Goal: Transaction & Acquisition: Purchase product/service

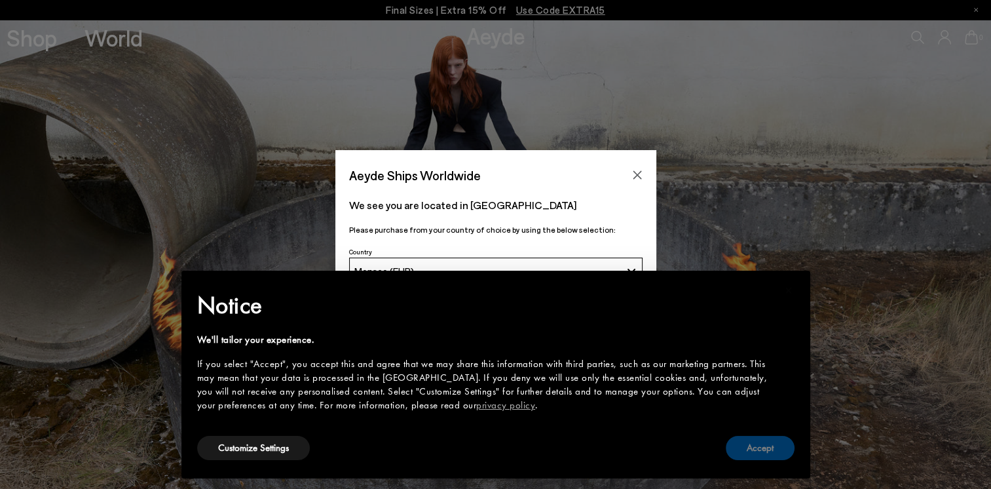
click at [766, 449] on button "Accept" at bounding box center [760, 448] width 69 height 24
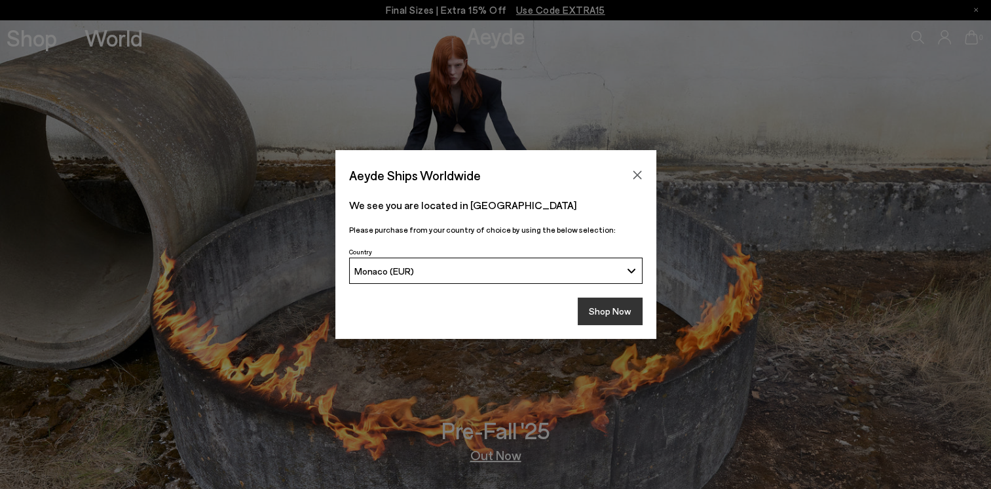
click at [615, 311] on button "Shop Now" at bounding box center [610, 311] width 65 height 28
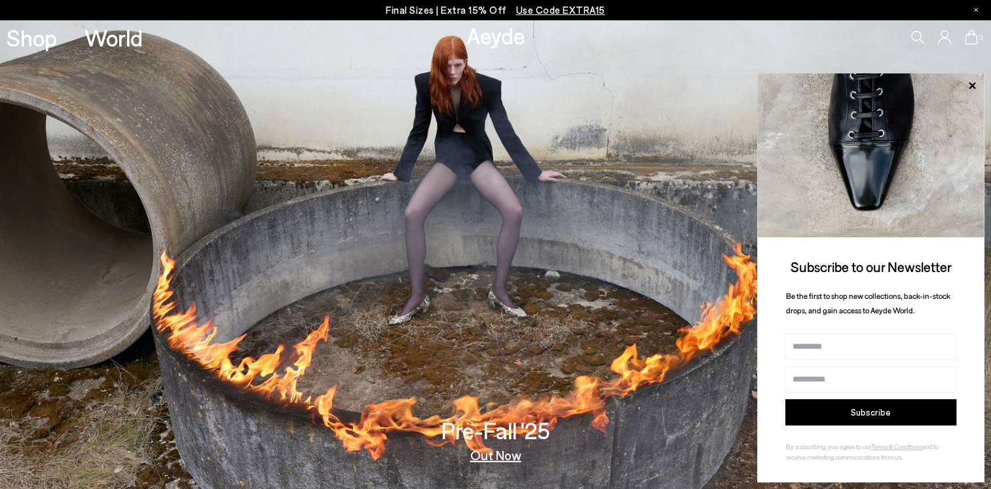
click at [852, 350] on input "Name" at bounding box center [871, 346] width 171 height 26
type input "****"
type input "**********"
type input "*********"
click at [873, 404] on button "Subscribe" at bounding box center [871, 412] width 171 height 26
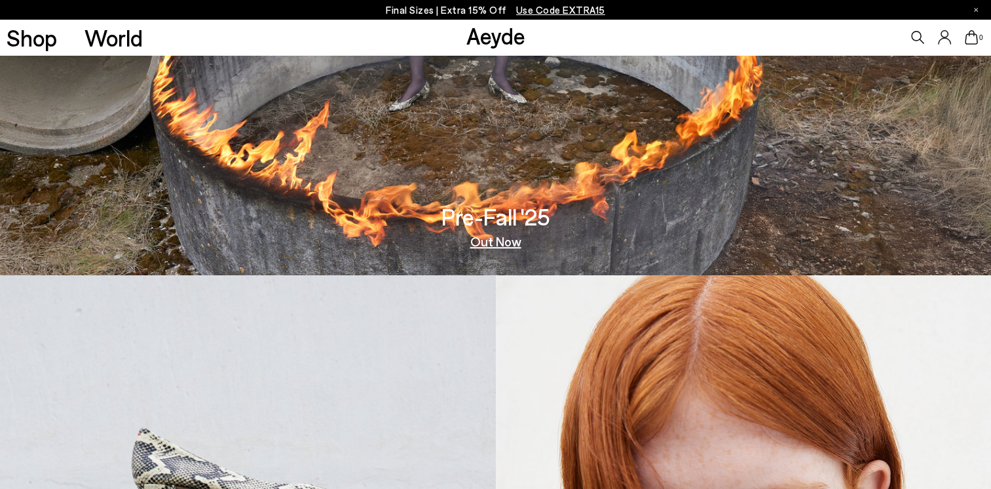
scroll to position [262, 0]
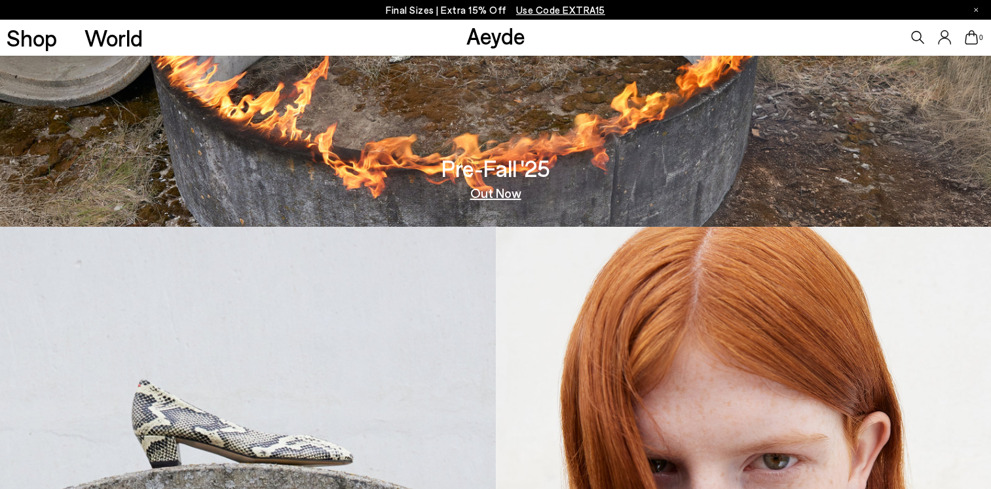
click at [501, 191] on link "Out Now" at bounding box center [495, 192] width 51 height 13
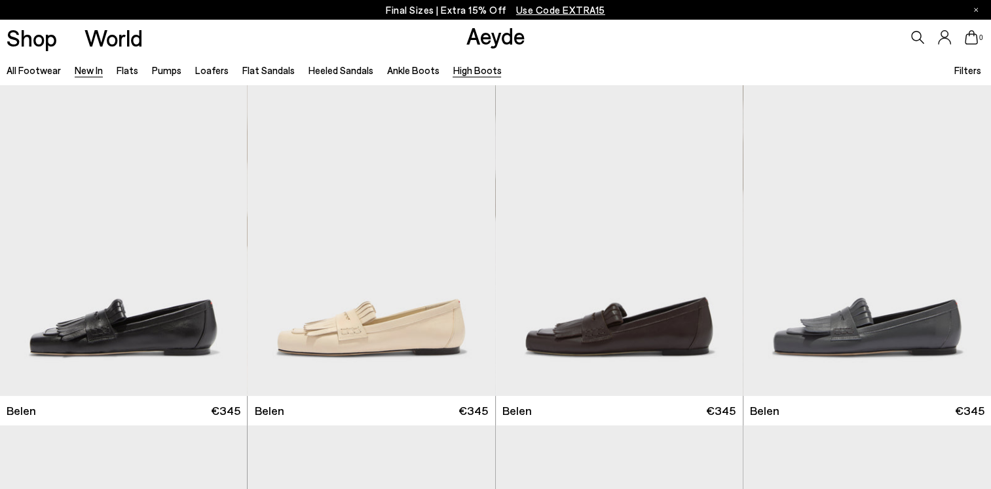
click at [468, 67] on link "High Boots" at bounding box center [477, 70] width 48 height 12
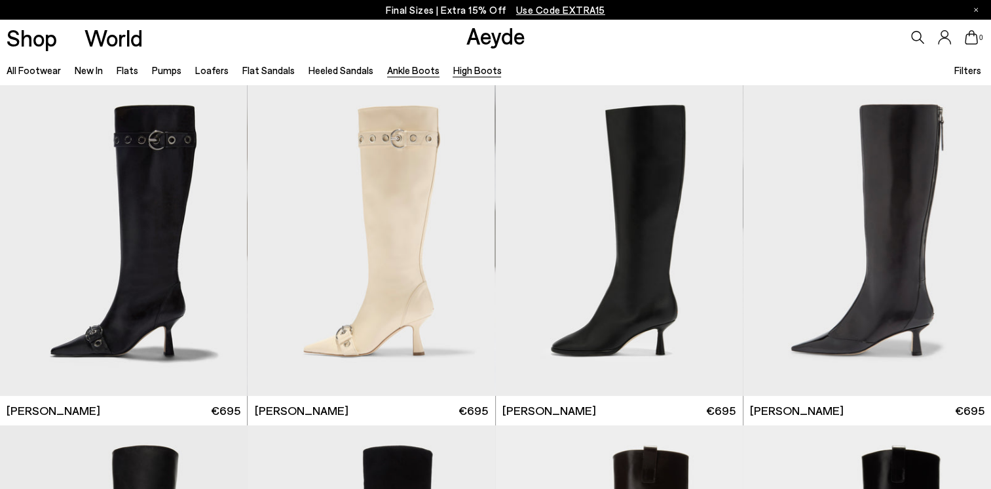
click at [419, 72] on link "Ankle Boots" at bounding box center [413, 70] width 52 height 12
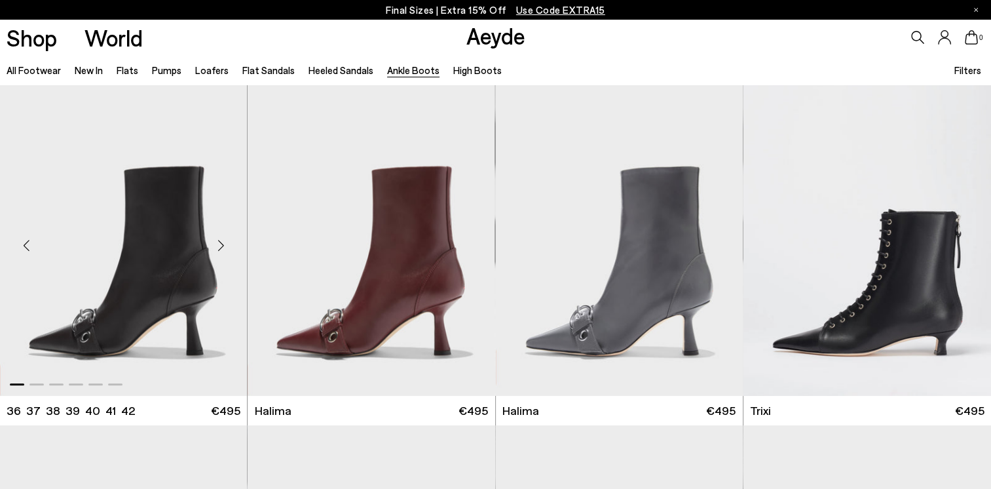
click at [163, 292] on img "1 / 6" at bounding box center [123, 240] width 247 height 311
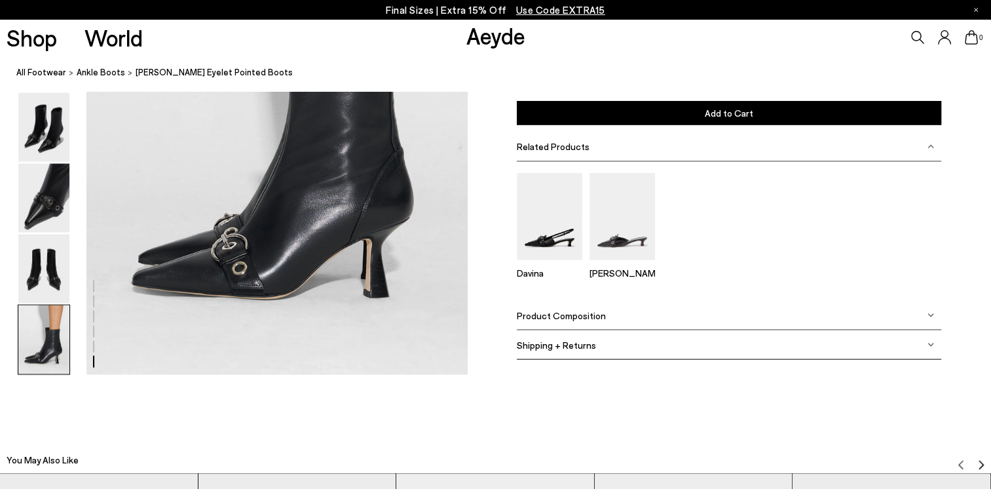
scroll to position [2817, 0]
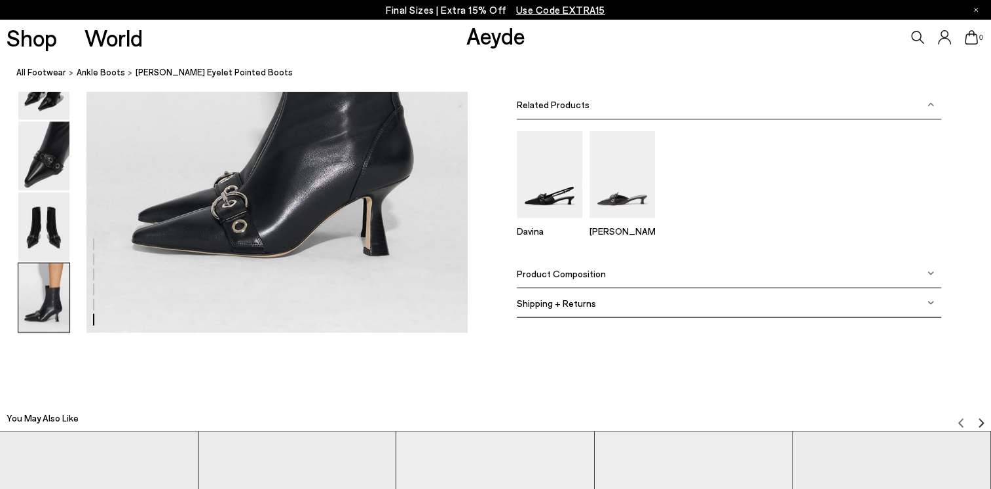
click at [930, 279] on div "Product Composition" at bounding box center [729, 273] width 425 height 29
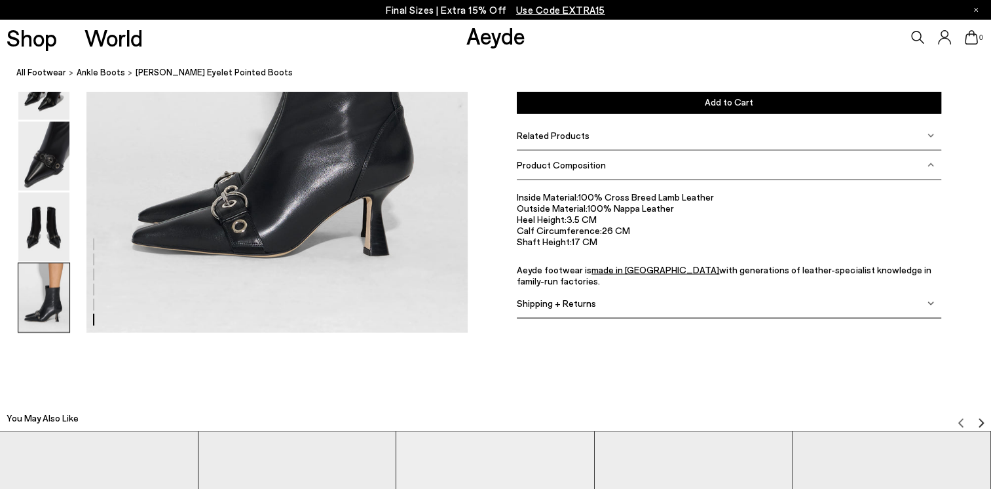
click at [930, 279] on div "Inside Material: 100% Cross Breed Lamb Leather Outside Material: 100% Nappa Lea…" at bounding box center [729, 234] width 425 height 109
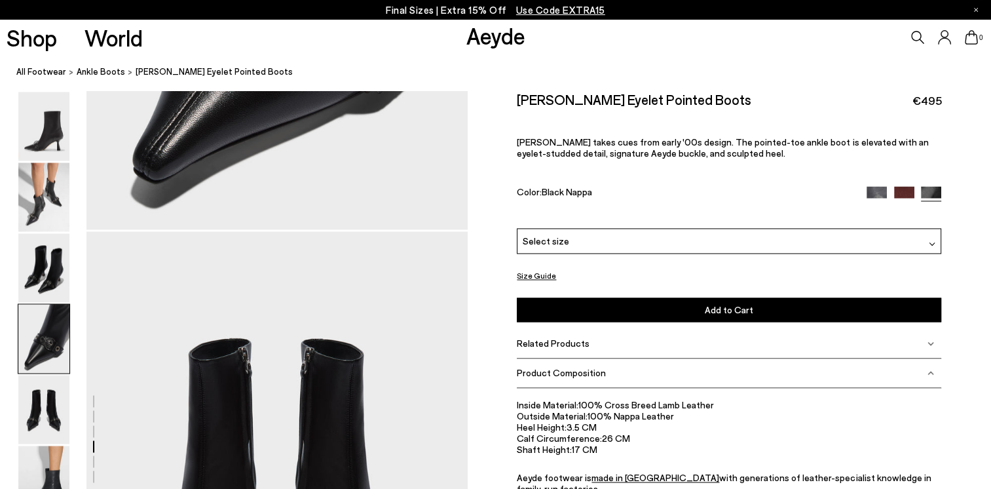
scroll to position [1572, 0]
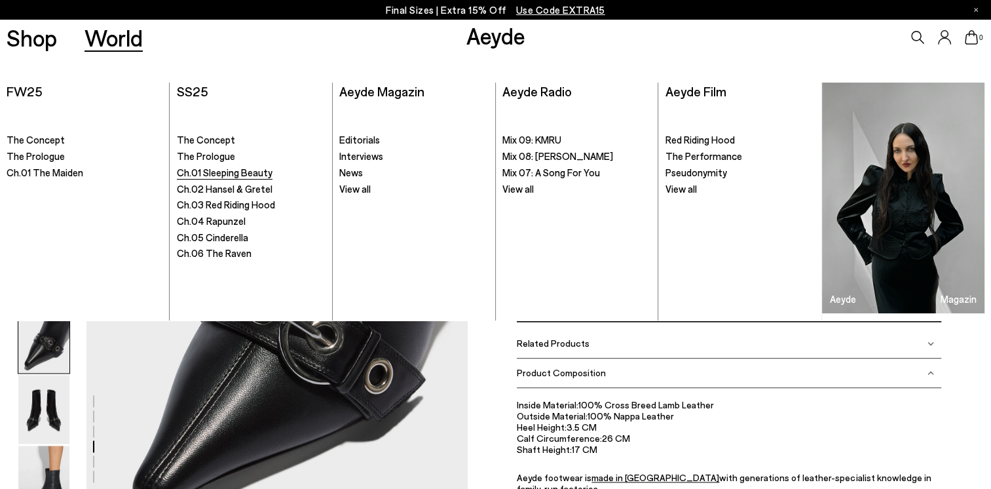
click at [214, 170] on span "Ch.01 Sleeping Beauty" at bounding box center [225, 172] width 96 height 12
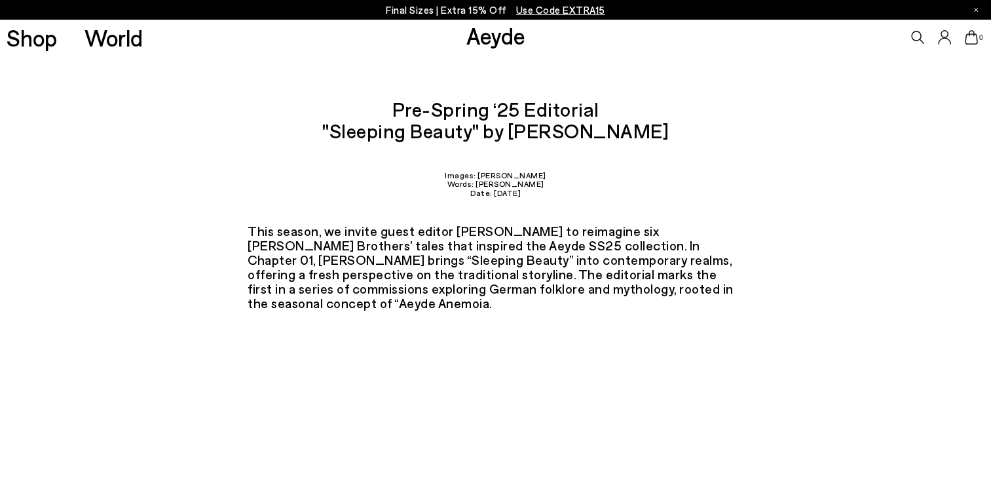
click at [566, 9] on span "Use Code EXTRA15" at bounding box center [560, 10] width 89 height 12
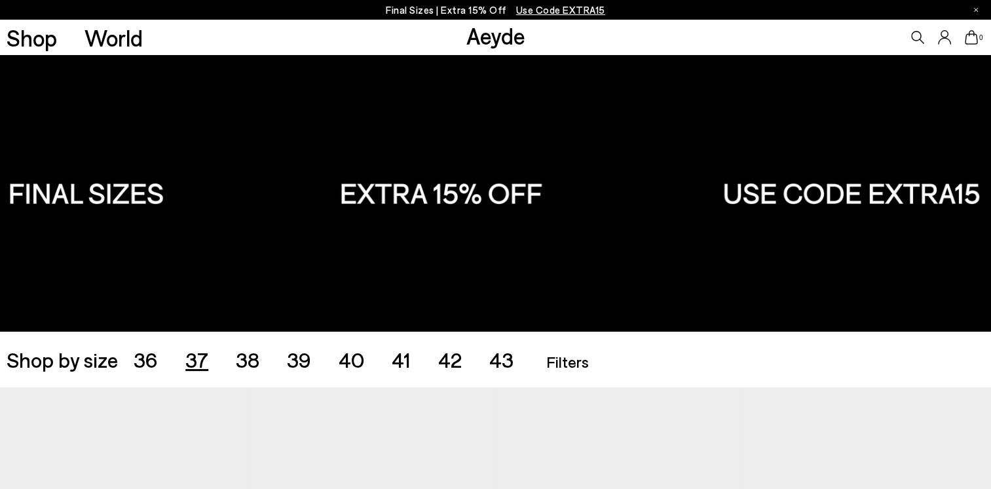
click at [203, 360] on span "37" at bounding box center [196, 359] width 23 height 25
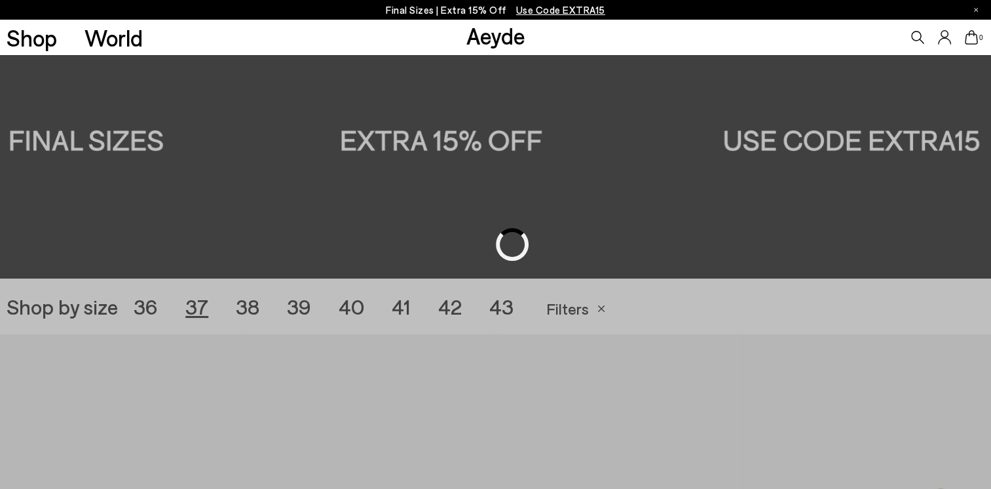
scroll to position [276, 0]
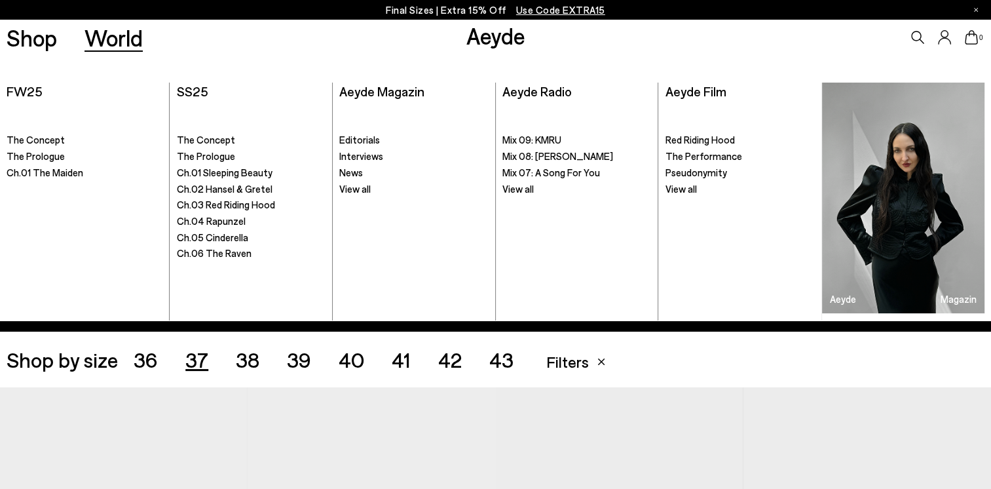
click at [62, 38] on div "Shop World" at bounding box center [71, 37] width 143 height 35
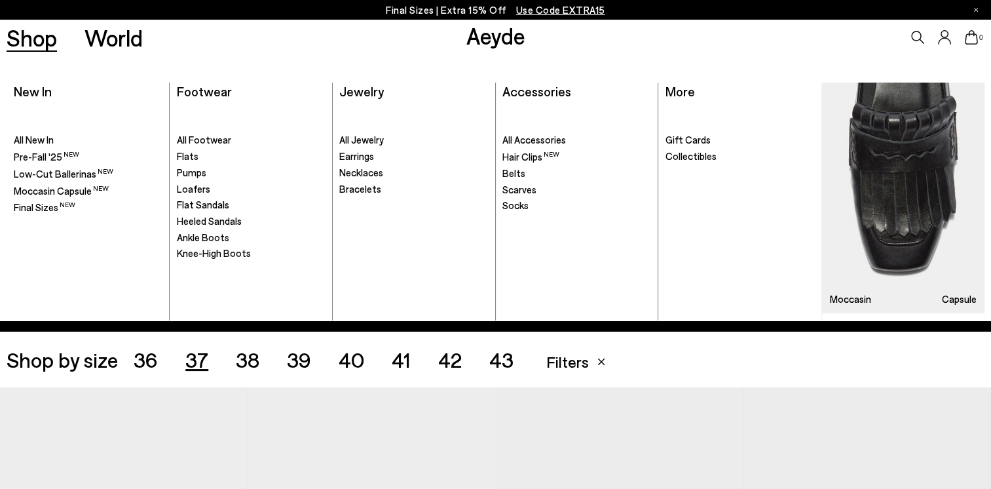
click at [48, 37] on link "Shop" at bounding box center [32, 37] width 50 height 23
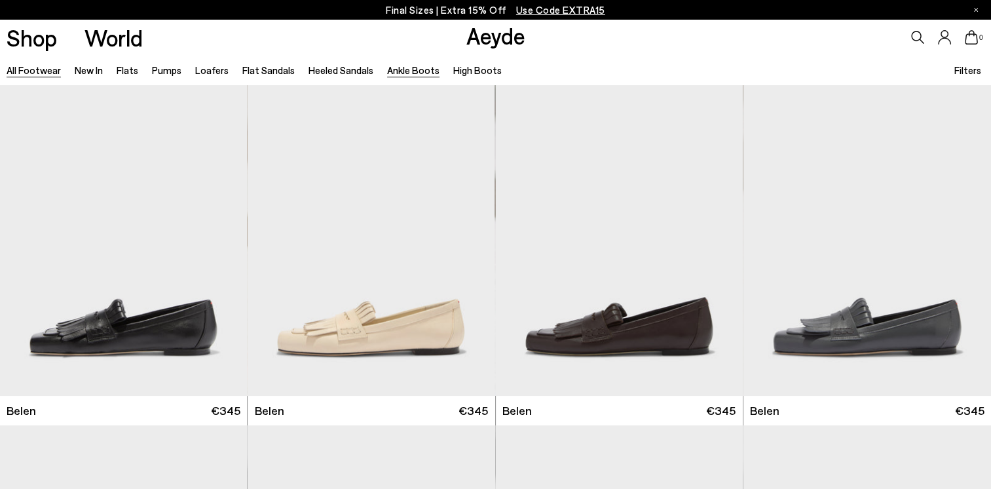
click at [402, 69] on link "Ankle Boots" at bounding box center [413, 70] width 52 height 12
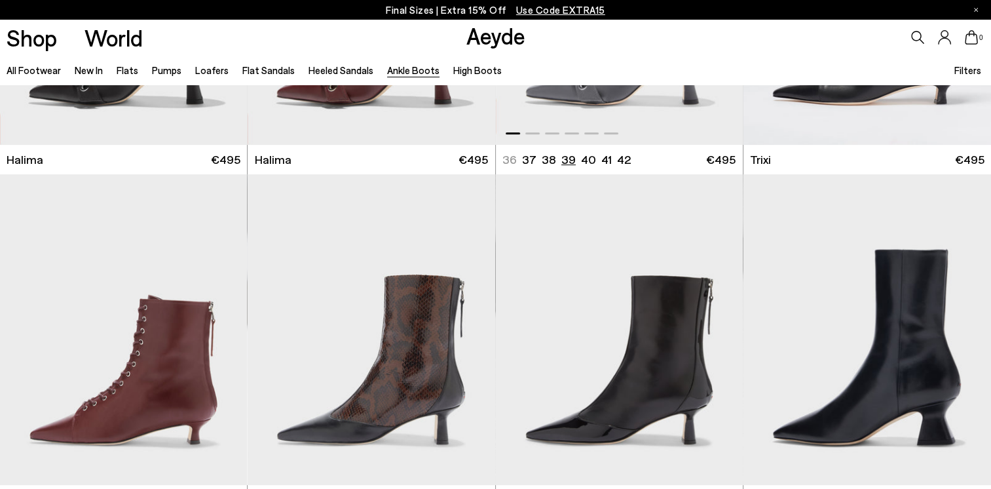
scroll to position [393, 0]
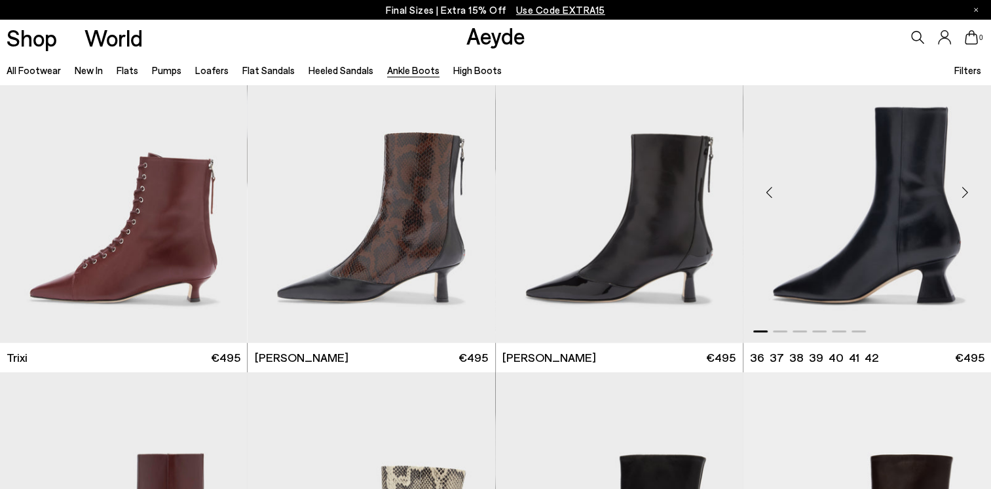
click at [908, 246] on img "1 / 6" at bounding box center [868, 187] width 248 height 311
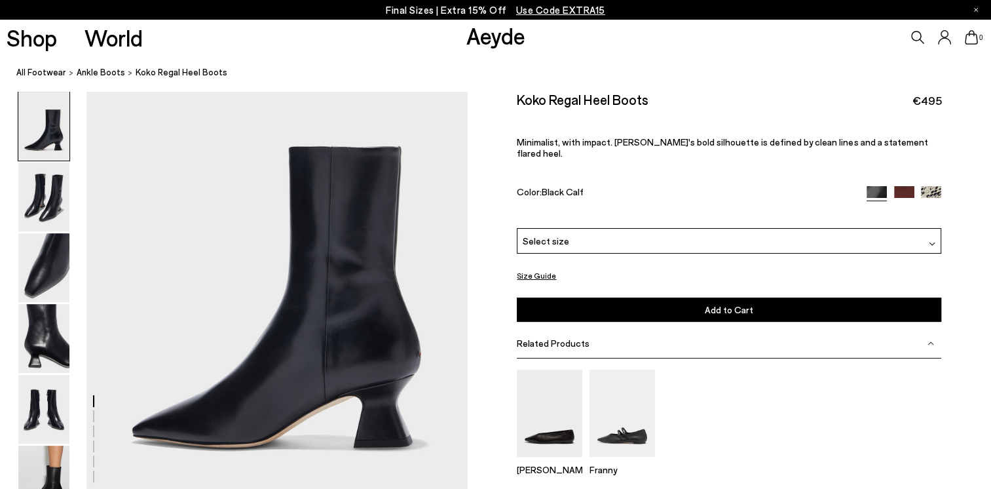
scroll to position [131, 0]
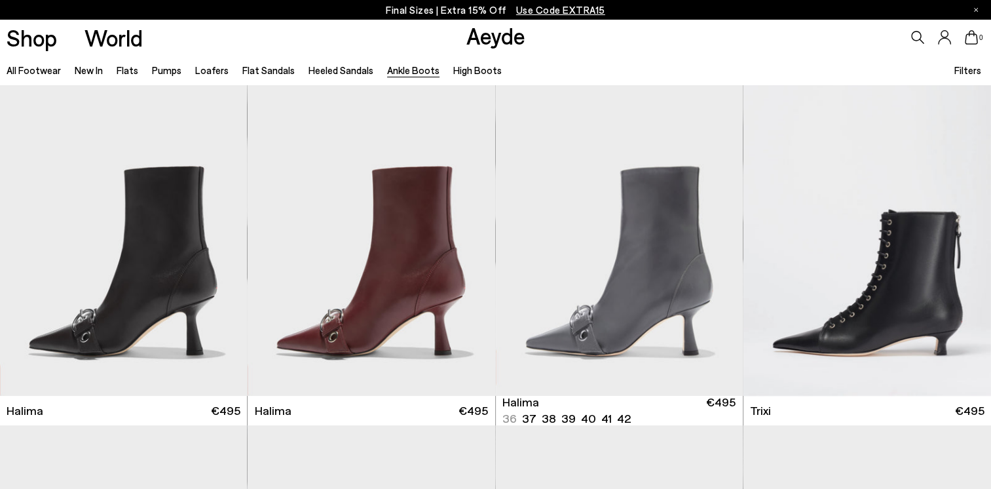
click at [967, 72] on span "Filters" at bounding box center [967, 70] width 27 height 12
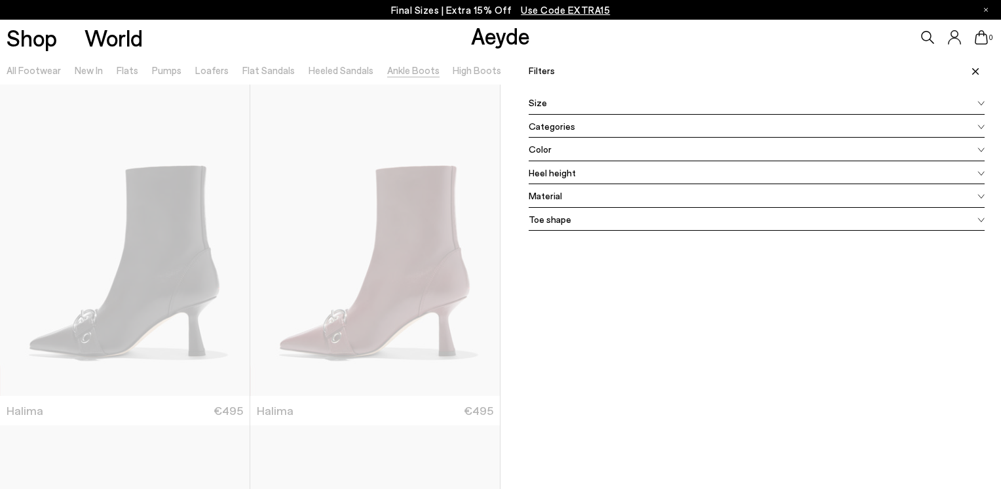
click at [978, 149] on icon at bounding box center [981, 149] width 7 height 5
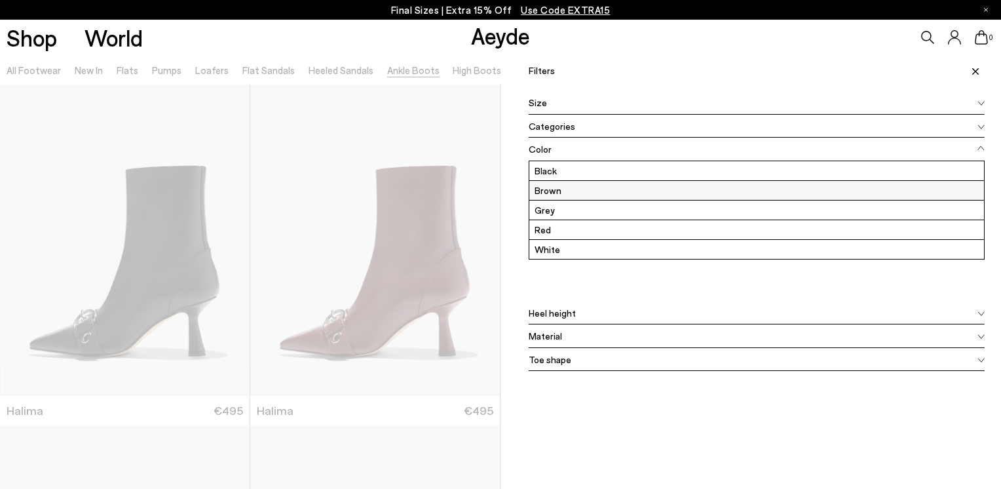
click at [550, 190] on label "Brown" at bounding box center [756, 190] width 455 height 19
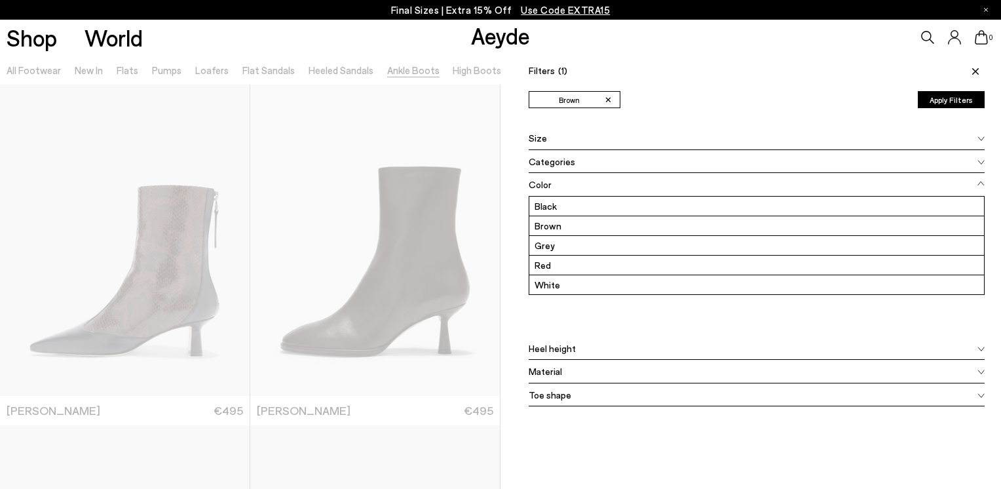
click at [978, 347] on icon at bounding box center [981, 349] width 6 height 4
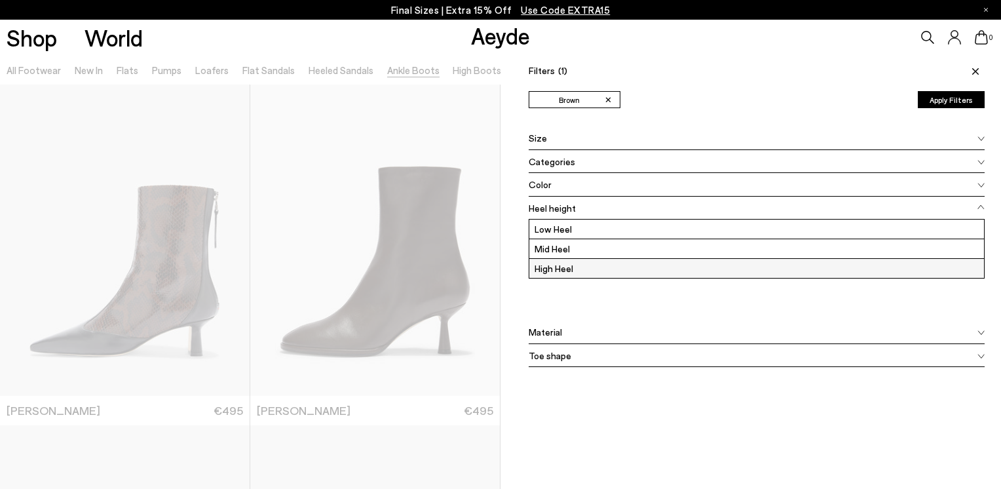
click at [575, 265] on label "High Heel" at bounding box center [756, 268] width 455 height 19
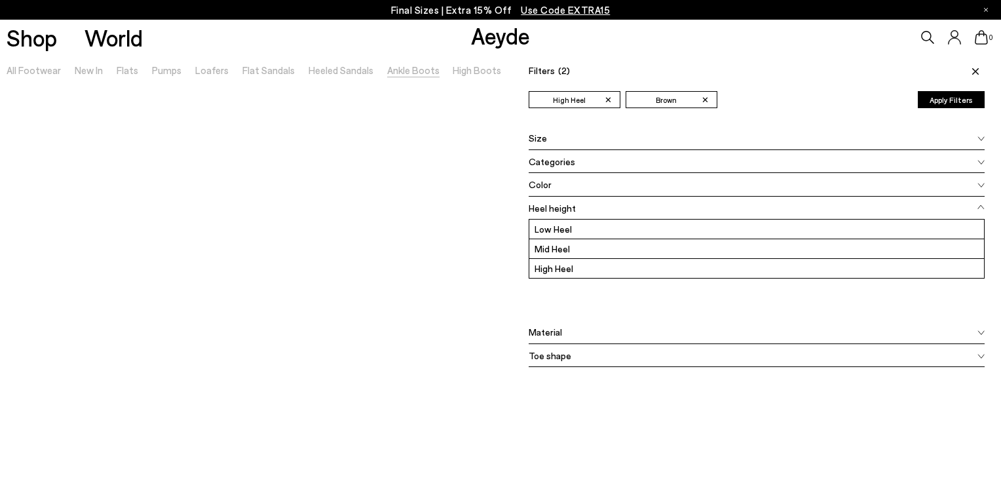
click at [281, 229] on div at bounding box center [250, 299] width 501 height 489
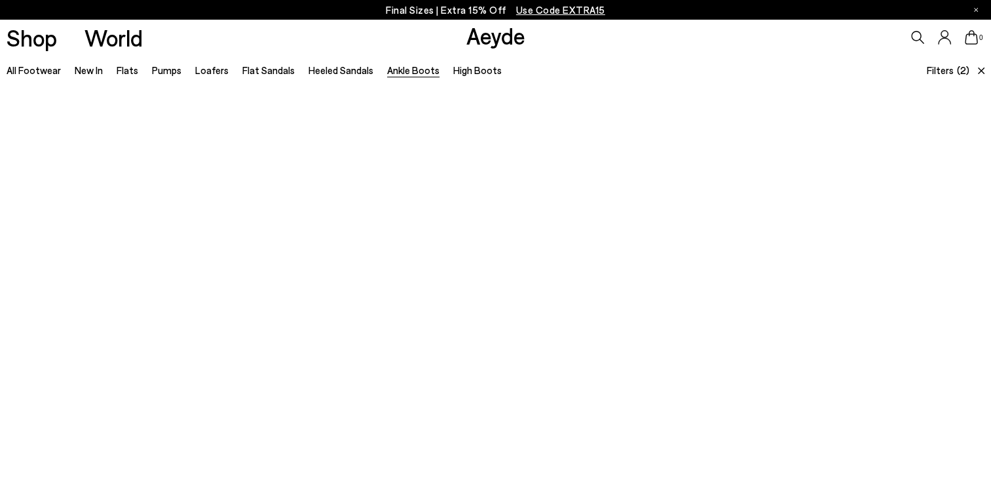
click at [946, 71] on span "Filters" at bounding box center [939, 70] width 27 height 12
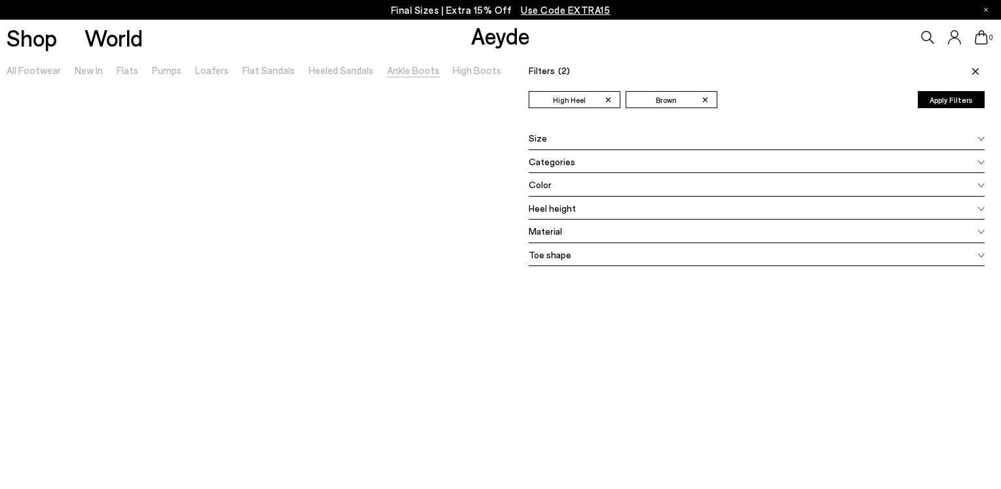
click at [978, 204] on span at bounding box center [981, 207] width 7 height 15
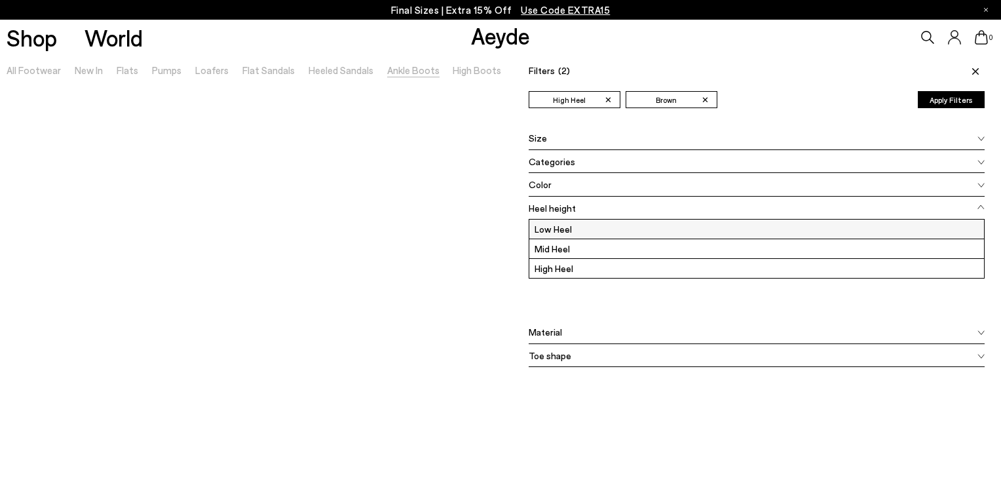
click at [569, 229] on label "Low Heel" at bounding box center [756, 228] width 455 height 19
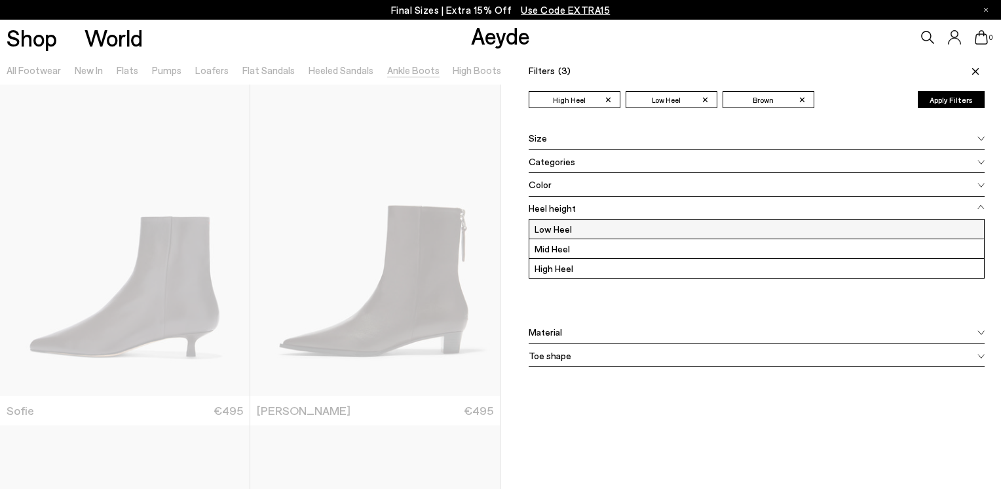
click at [571, 228] on label "Low Heel" at bounding box center [756, 228] width 455 height 19
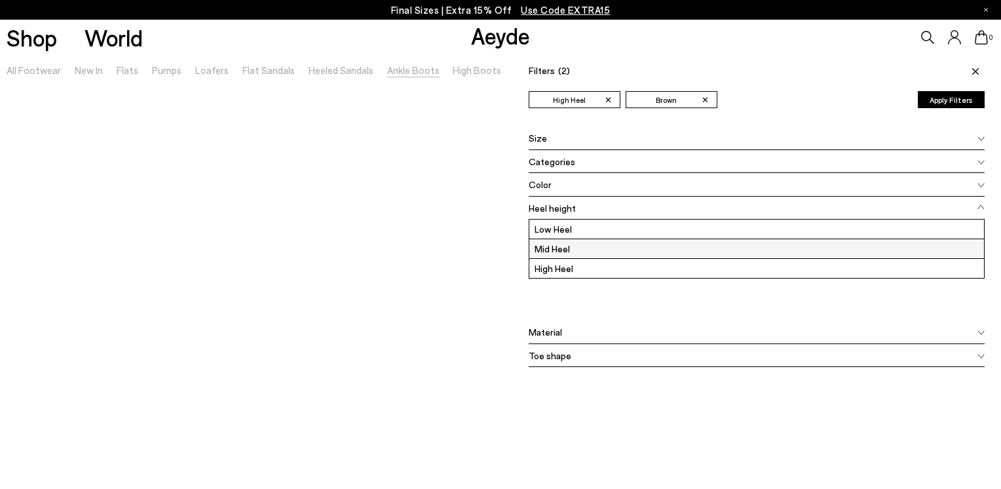
click at [561, 249] on label "Mid Heel" at bounding box center [756, 248] width 455 height 19
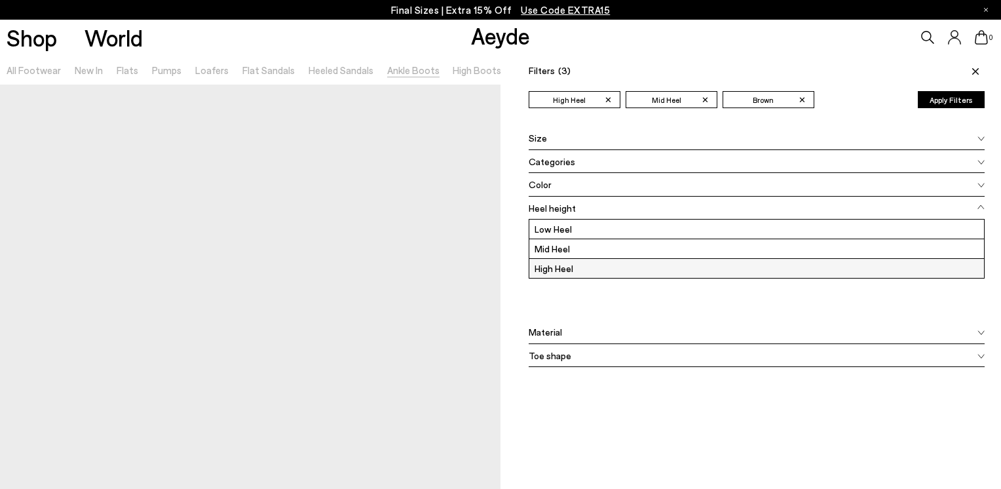
click at [563, 265] on label "High Heel" at bounding box center [756, 268] width 455 height 19
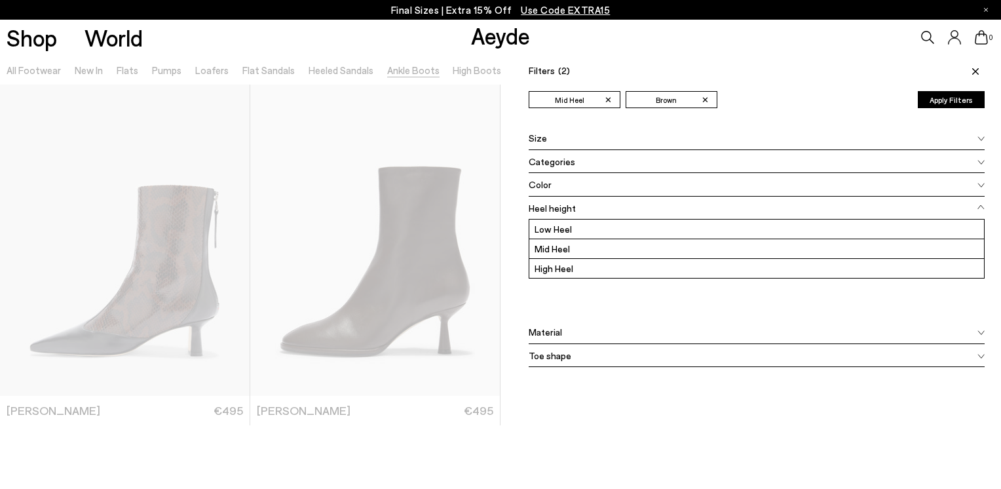
click at [932, 99] on button "Apply Filters" at bounding box center [951, 99] width 67 height 17
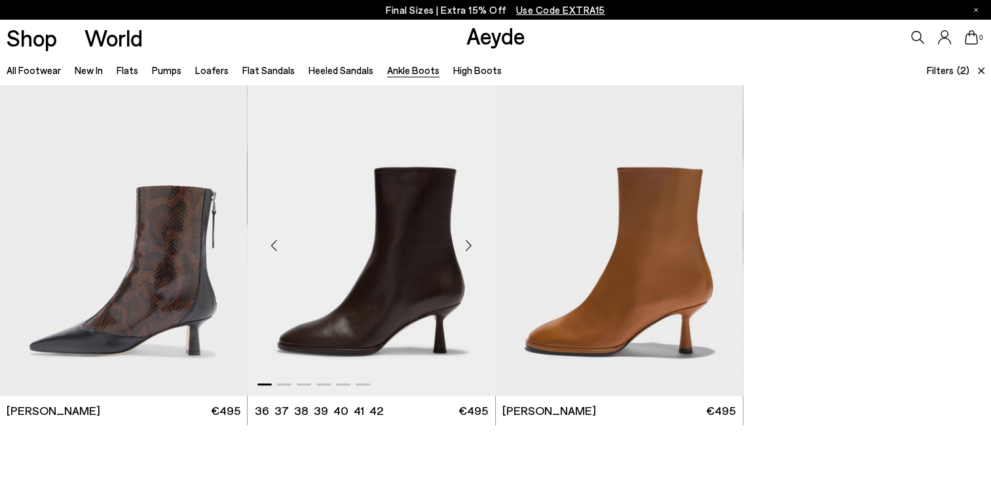
click at [362, 271] on img "1 / 6" at bounding box center [371, 240] width 247 height 311
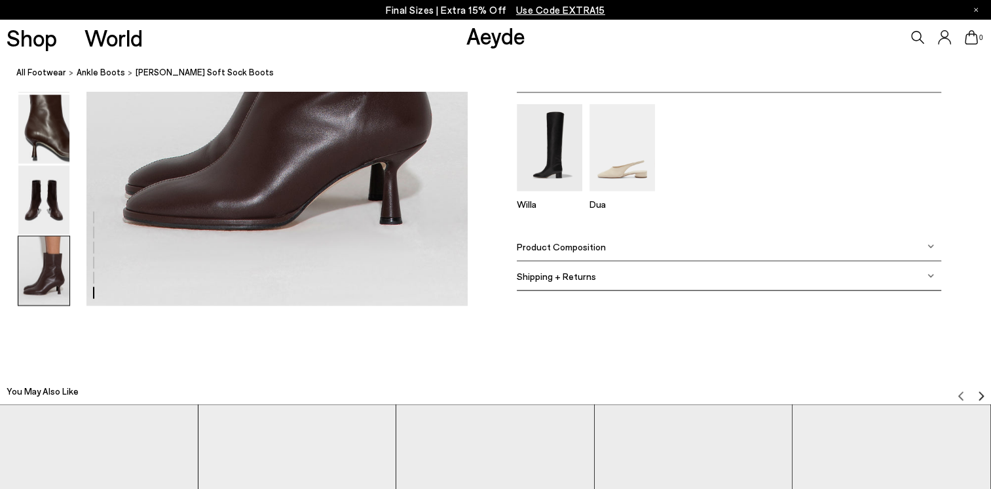
scroll to position [2883, 0]
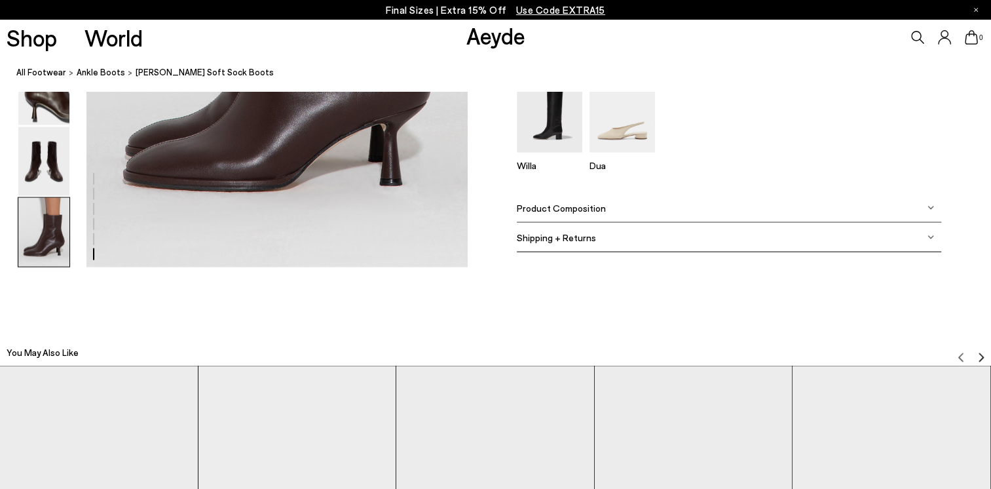
click at [928, 210] on div "Product Composition" at bounding box center [729, 207] width 425 height 29
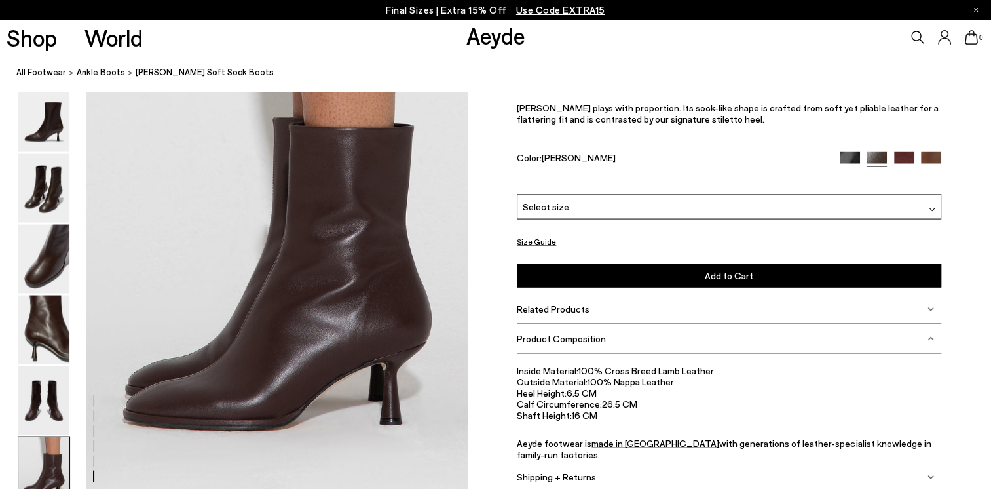
scroll to position [2621, 0]
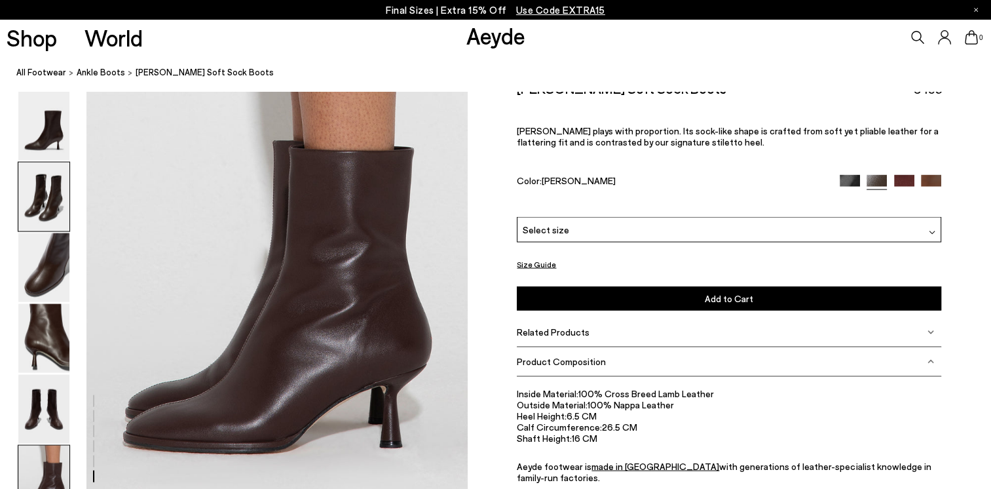
click at [37, 199] on img at bounding box center [43, 196] width 51 height 69
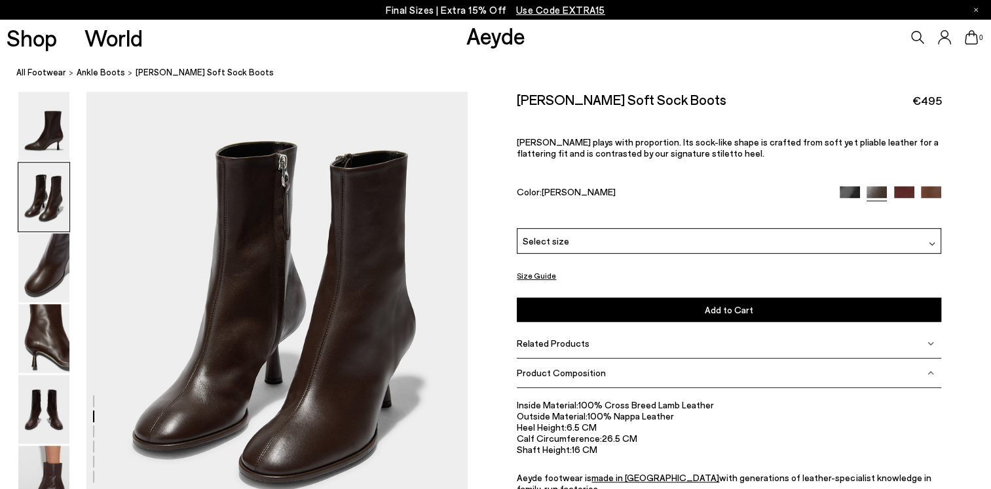
scroll to position [577, 0]
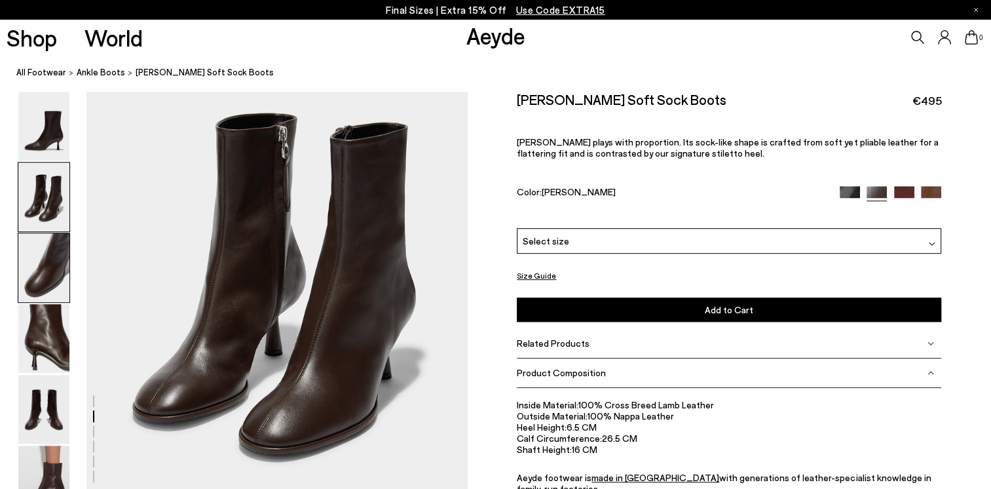
click at [48, 253] on img at bounding box center [43, 267] width 51 height 69
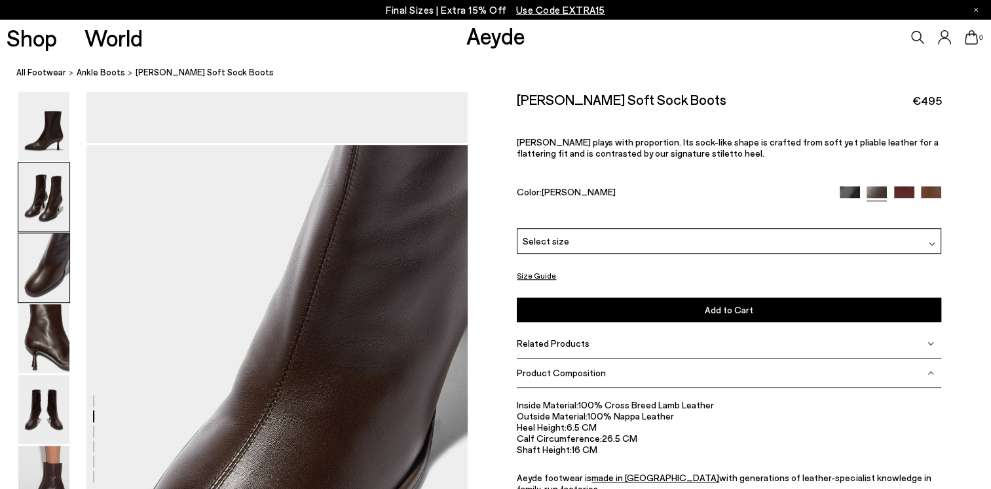
scroll to position [1021, 0]
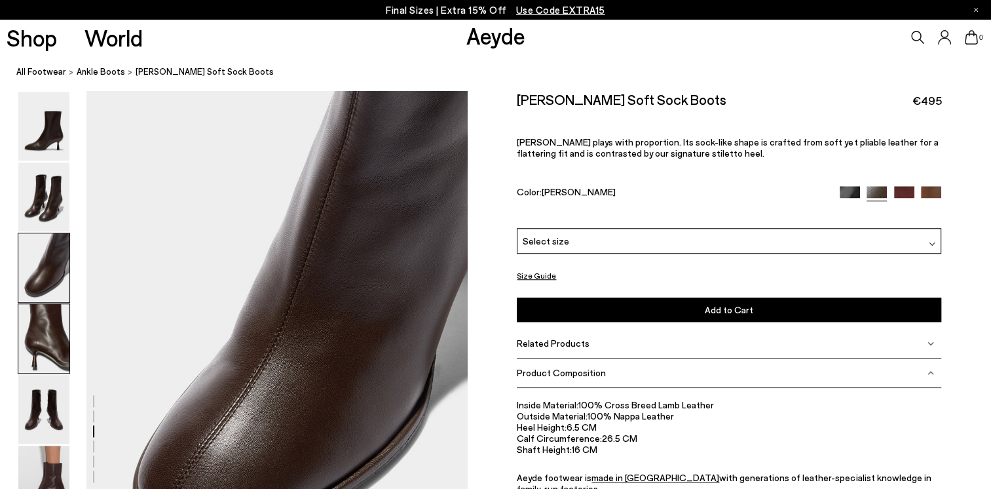
click at [55, 322] on img at bounding box center [43, 338] width 51 height 69
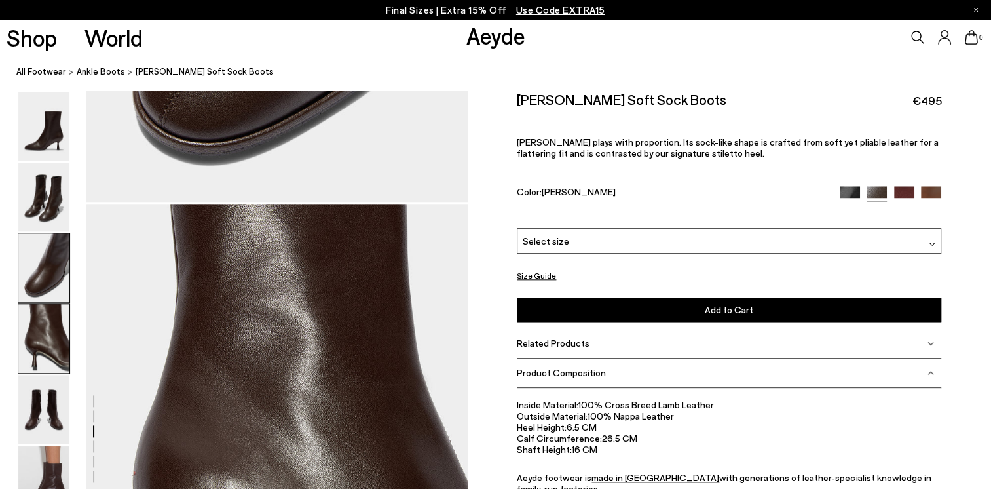
scroll to position [1531, 0]
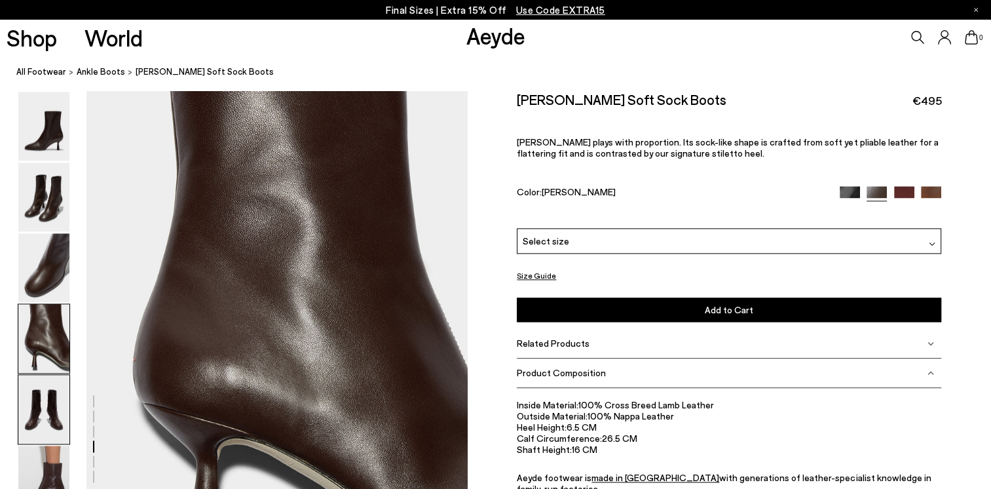
click at [50, 392] on img at bounding box center [43, 409] width 51 height 69
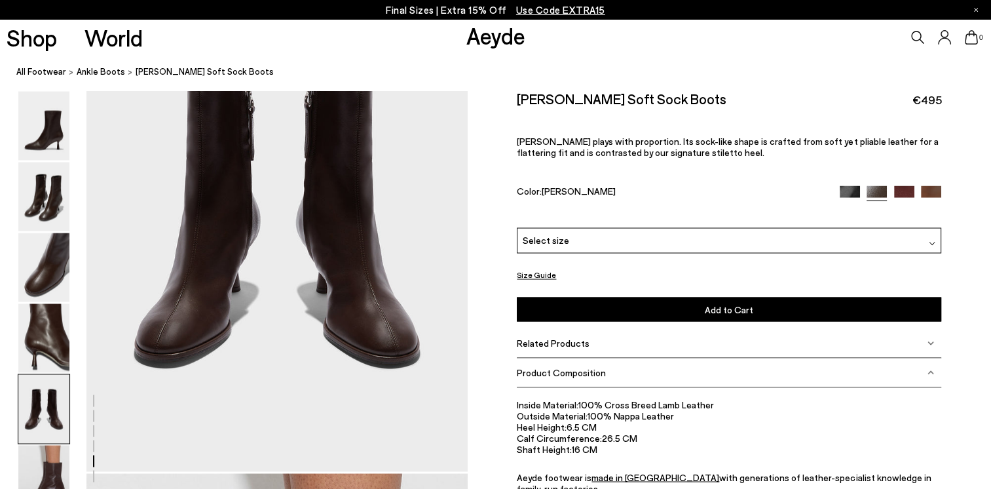
scroll to position [2173, 0]
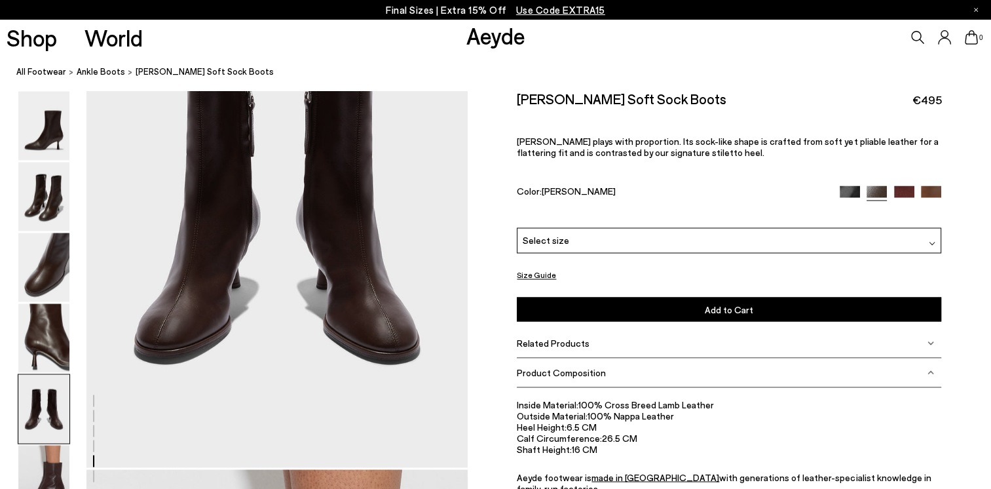
click at [58, 395] on img at bounding box center [43, 409] width 51 height 69
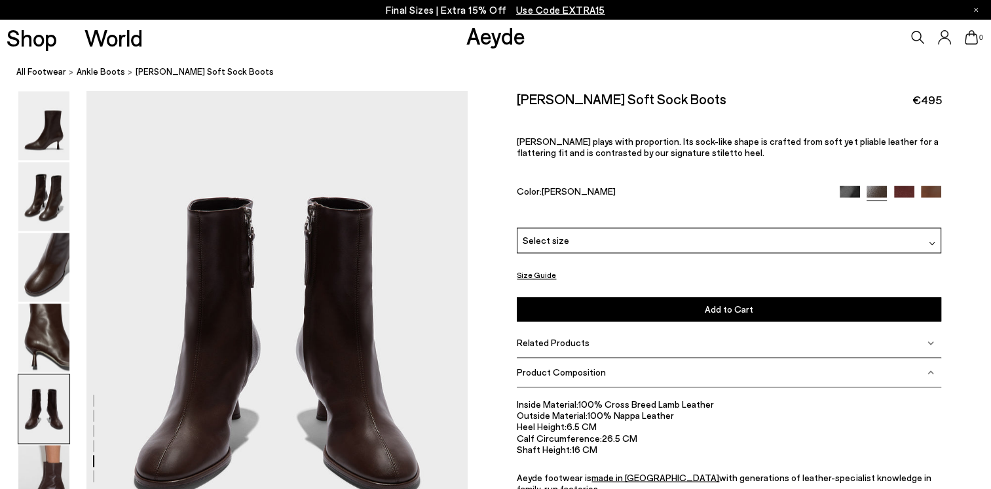
scroll to position [2238, 0]
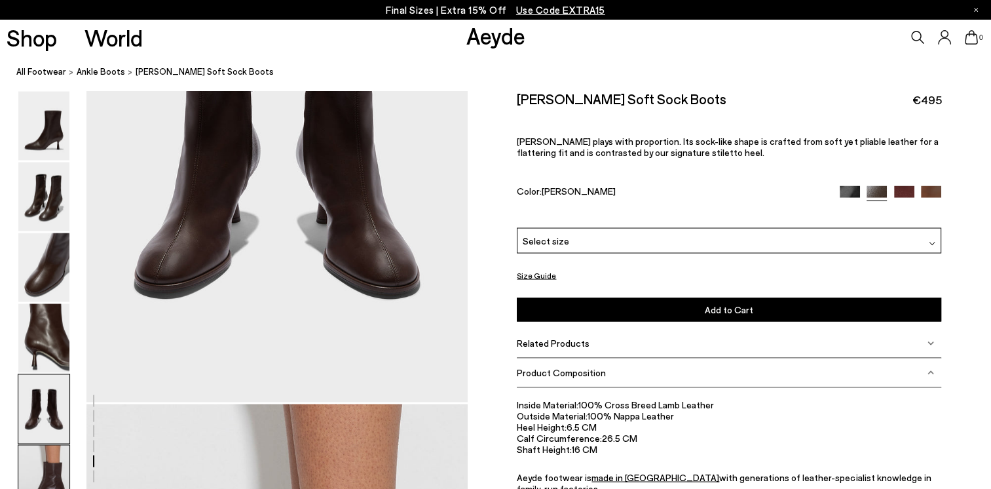
click at [47, 466] on img at bounding box center [43, 480] width 51 height 69
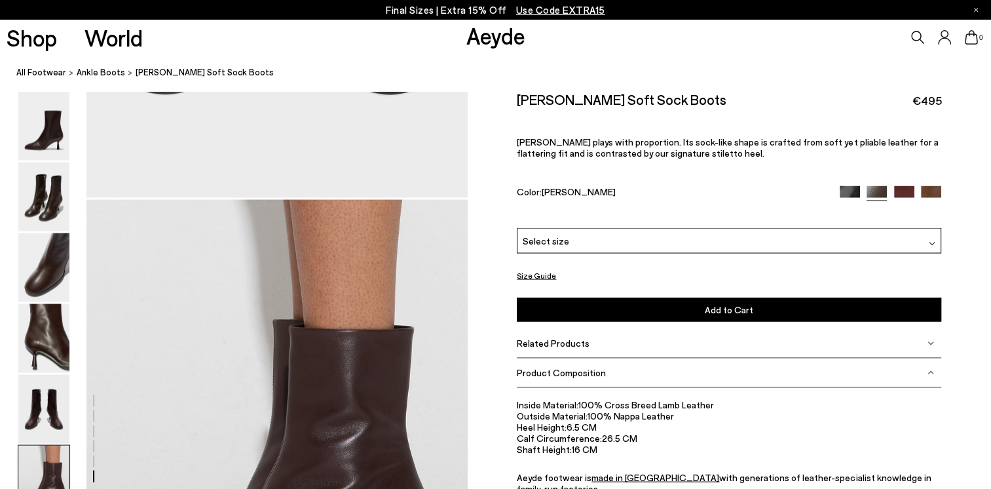
scroll to position [2641, 0]
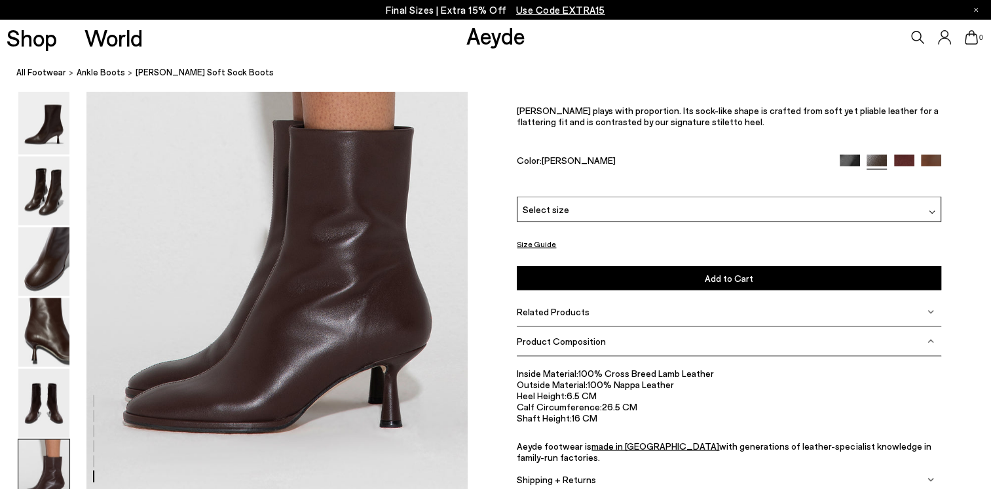
click at [932, 207] on div at bounding box center [932, 209] width 7 height 14
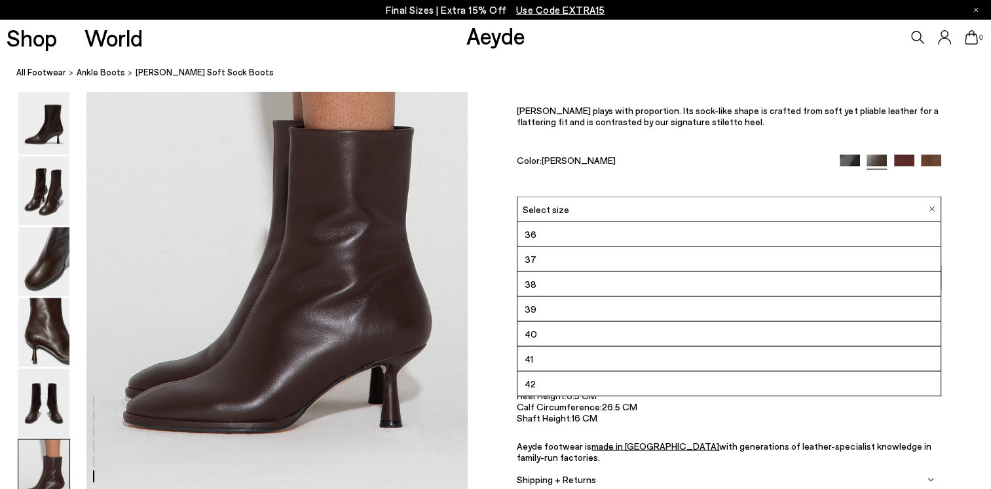
click at [551, 263] on li "37" at bounding box center [729, 259] width 423 height 25
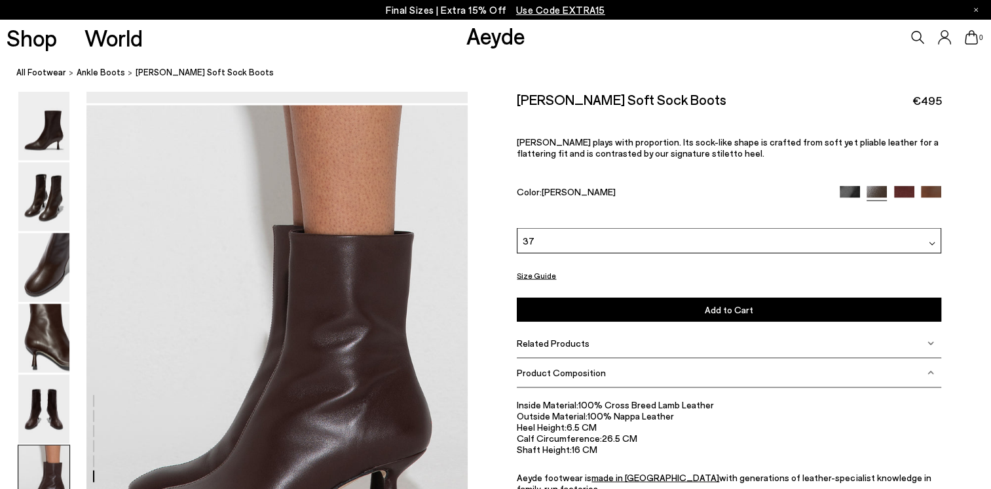
scroll to position [2641, 0]
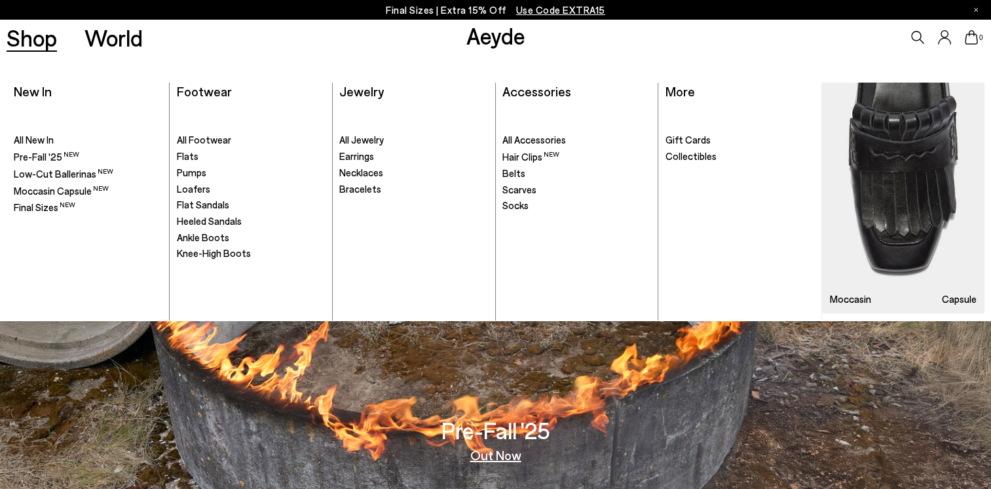
click at [42, 43] on link "Shop" at bounding box center [32, 37] width 50 height 23
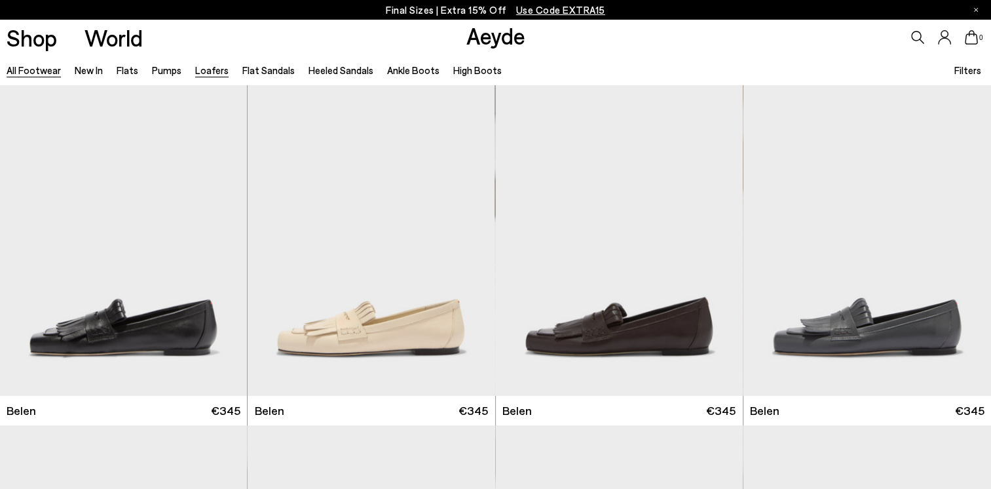
click at [210, 73] on link "Loafers" at bounding box center [211, 70] width 33 height 12
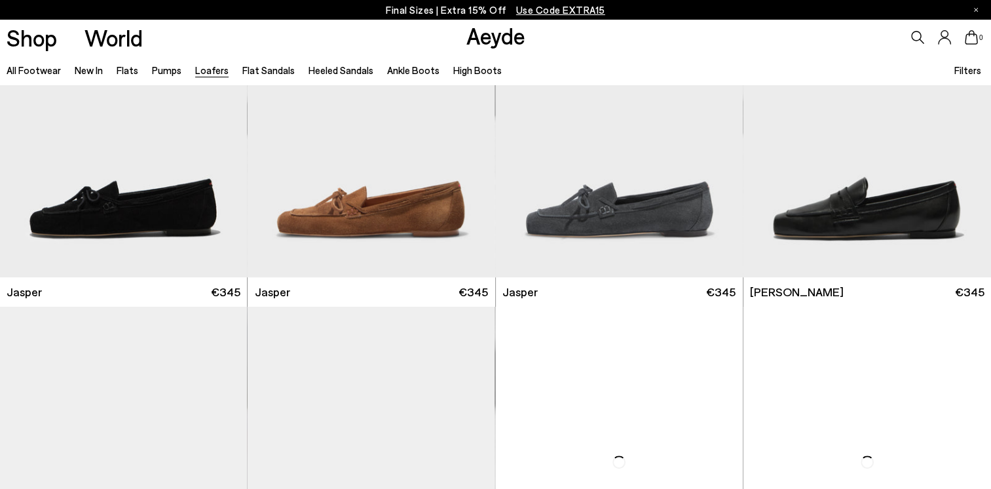
scroll to position [721, 0]
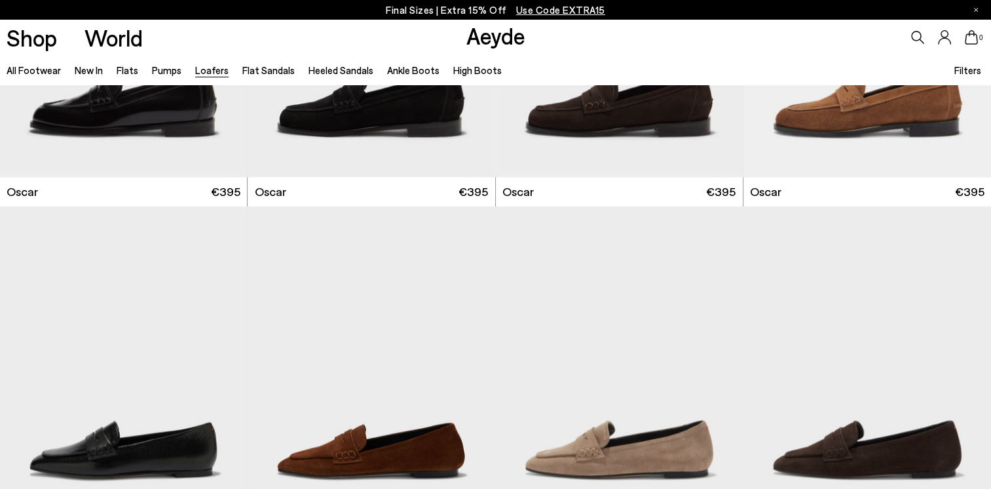
scroll to position [2162, 0]
